Goal: Task Accomplishment & Management: Manage account settings

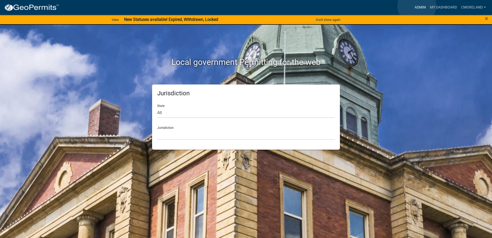
click at [417, 6] on link "Admin" at bounding box center [420, 8] width 15 height 10
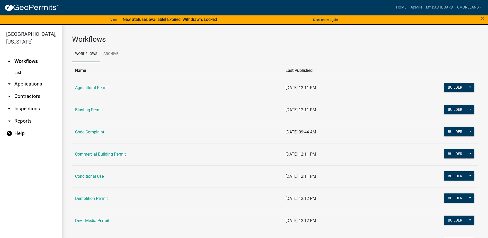
click at [36, 109] on link "arrow_drop_down Inspections" at bounding box center [31, 108] width 62 height 12
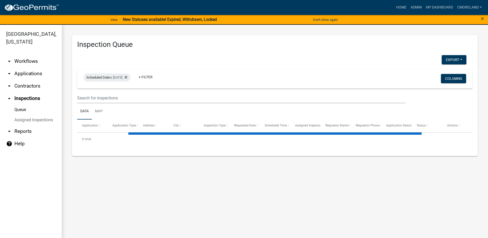
select select "2: 50"
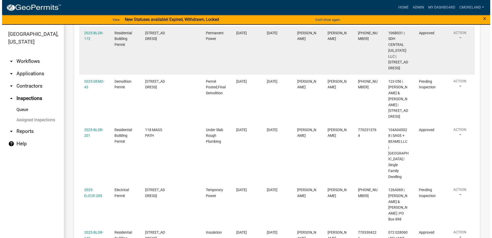
scroll to position [206, 0]
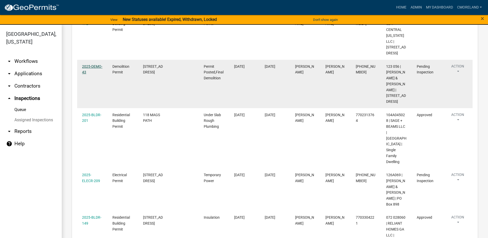
click at [90, 66] on link "2025-DEMO-43" at bounding box center [92, 69] width 20 height 10
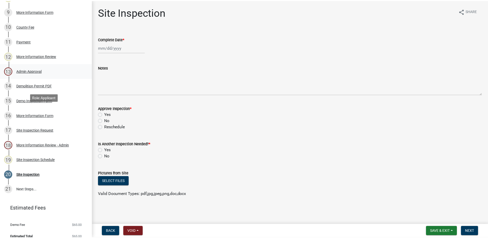
scroll to position [206, 0]
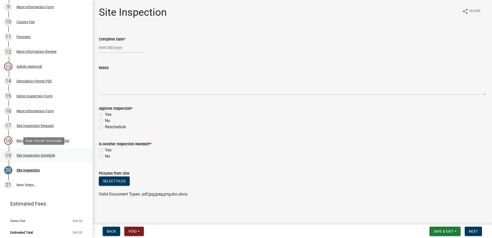
click at [37, 156] on div "Site Inspection Schedule" at bounding box center [35, 155] width 39 height 4
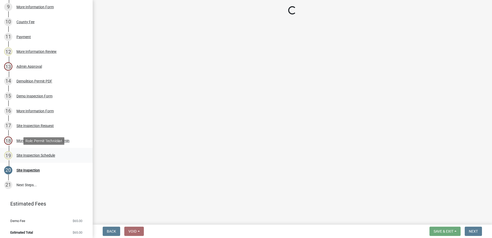
select select "af3c6edf-34d7-49be-824e-99d5d0a3954f"
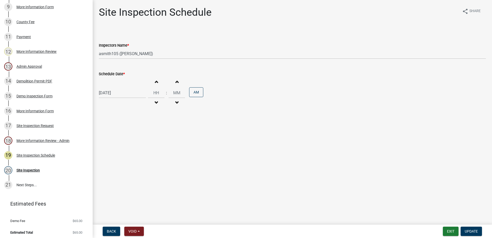
click at [125, 94] on div "[DATE]" at bounding box center [122, 93] width 47 height 11
select select "8"
select select "2025"
click at [128, 144] on div "21" at bounding box center [129, 145] width 8 height 8
type input "[DATE]"
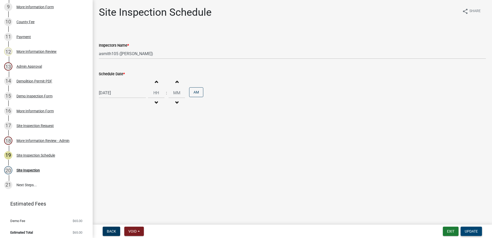
click at [470, 231] on span "Update" at bounding box center [471, 231] width 13 height 4
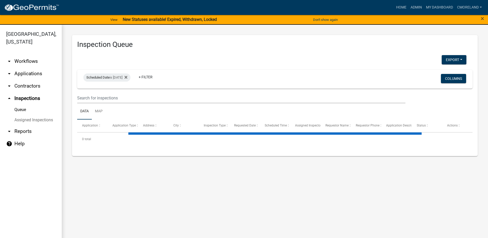
select select "2: 50"
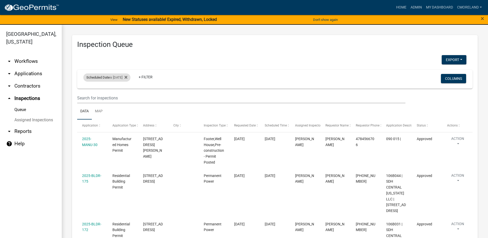
click at [130, 78] on div "Scheduled Date is 08/20/2025" at bounding box center [106, 77] width 47 height 8
click at [126, 97] on input "2025-08-20" at bounding box center [111, 96] width 36 height 11
type input "[DATE]"
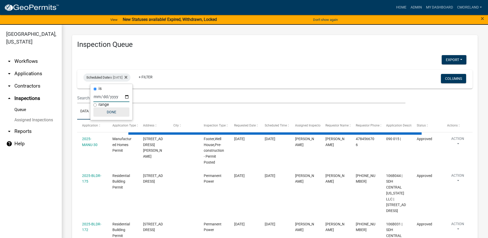
click at [112, 112] on button "Done" at bounding box center [111, 111] width 36 height 9
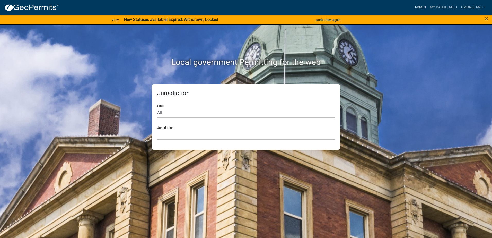
click at [423, 6] on link "Admin" at bounding box center [420, 8] width 15 height 10
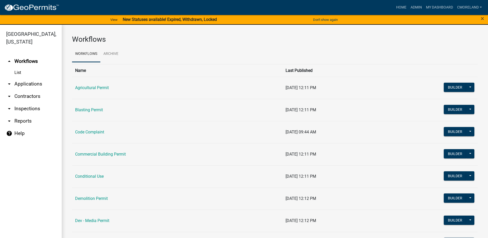
click at [36, 108] on link "arrow_drop_down Inspections" at bounding box center [31, 108] width 62 height 12
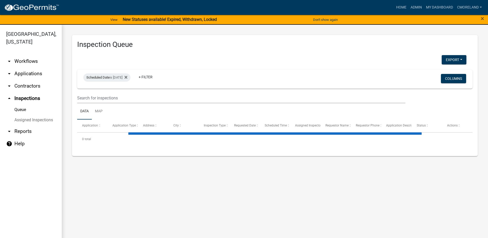
select select "2: 50"
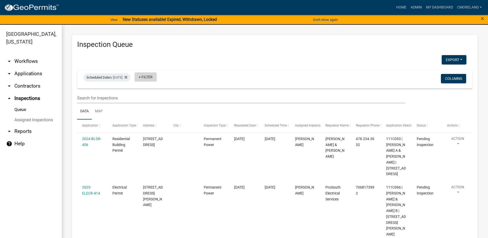
click at [156, 76] on link "+ Filter" at bounding box center [146, 76] width 22 height 9
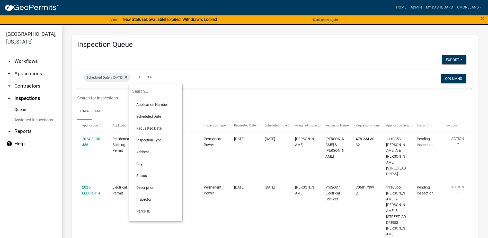
click at [148, 199] on li "Inspector" at bounding box center [155, 199] width 47 height 12
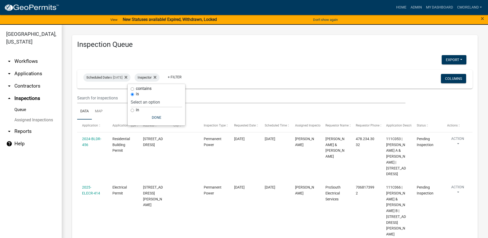
click at [171, 97] on div "is" at bounding box center [156, 93] width 51 height 5
click at [171, 101] on select "Select an option None [PERSON_NAME] [PERSON_NAME] [PERSON_NAME] [PERSON_NAME] […" at bounding box center [156, 102] width 51 height 11
select select "a0ea4169-8540-4a2c-b9f4-cf4c1ffdeb95"
click at [146, 97] on select "Select an option None [PERSON_NAME] [PERSON_NAME] [PERSON_NAME] [PERSON_NAME] […" at bounding box center [156, 102] width 51 height 11
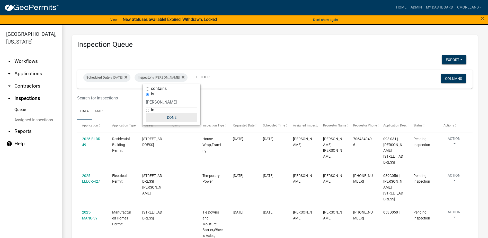
click at [175, 120] on button "Done" at bounding box center [171, 117] width 51 height 9
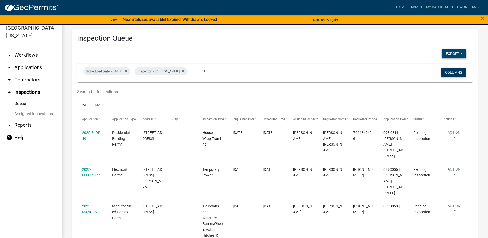
click at [447, 53] on button "Export" at bounding box center [454, 53] width 25 height 9
click at [433, 68] on button "Excel Format (.xlsx)" at bounding box center [443, 67] width 48 height 12
click at [185, 71] on icon at bounding box center [183, 71] width 3 height 3
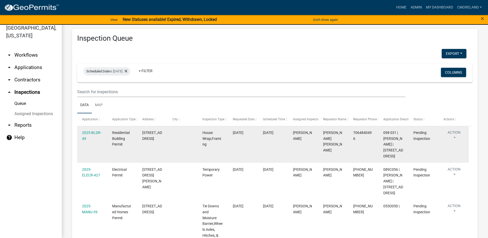
select select "2: 50"
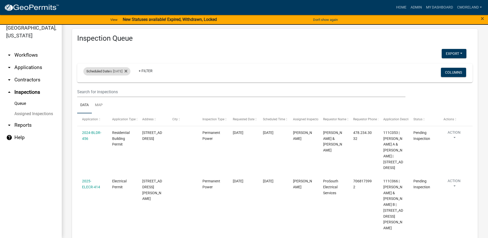
click at [131, 69] on div "Scheduled Date is [DATE]" at bounding box center [106, 71] width 47 height 8
click at [127, 69] on fa-icon at bounding box center [125, 71] width 5 height 8
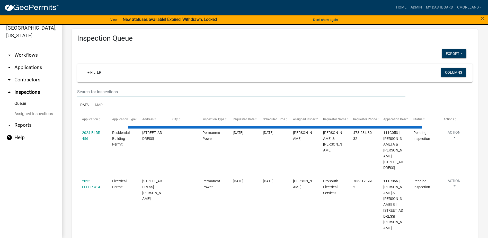
click at [113, 91] on input "text" at bounding box center [241, 92] width 329 height 11
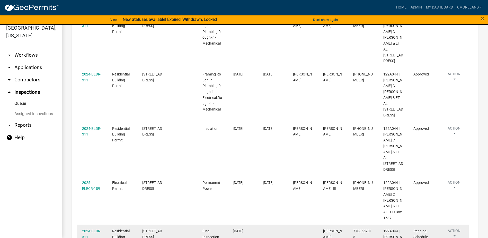
scroll to position [210, 0]
type input "[STREET_ADDRESS]"
click at [93, 229] on link "2024-BLDR-311" at bounding box center [91, 234] width 19 height 10
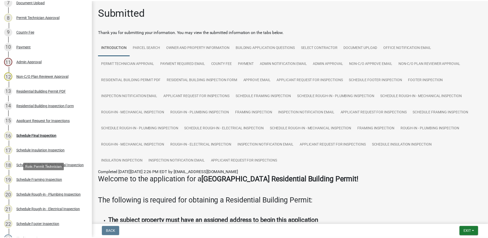
scroll to position [180, 0]
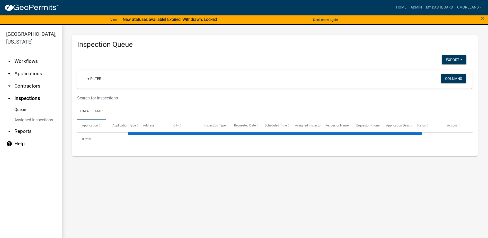
select select "2: 50"
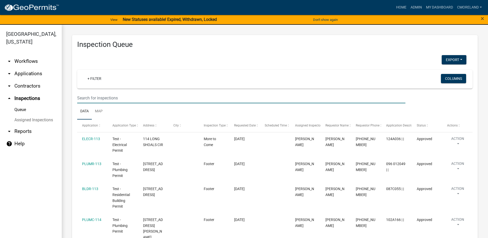
click at [105, 95] on input "text" at bounding box center [241, 98] width 329 height 11
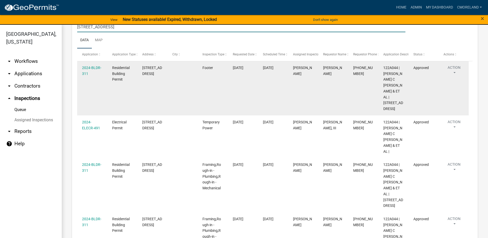
scroll to position [4, 0]
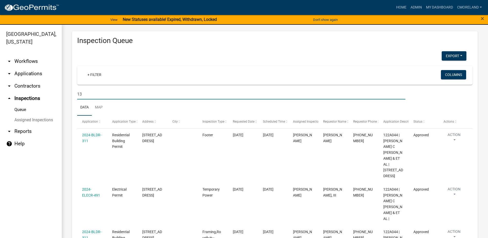
type input "1"
